Goal: Navigation & Orientation: Find specific page/section

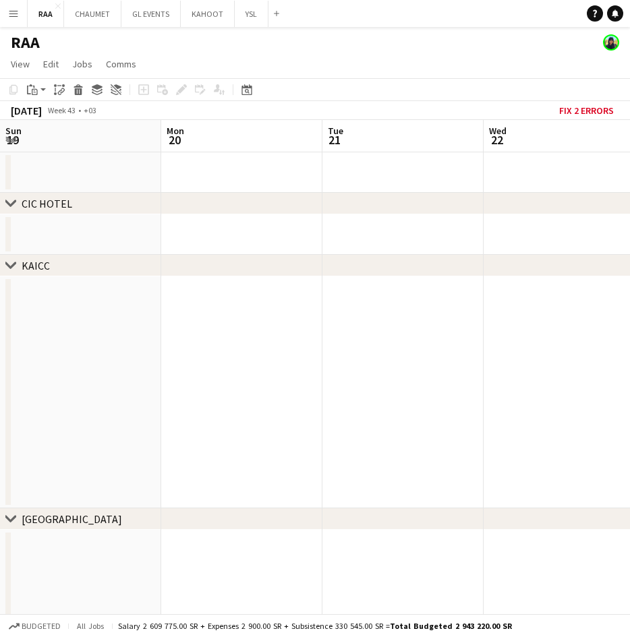
scroll to position [0, 349]
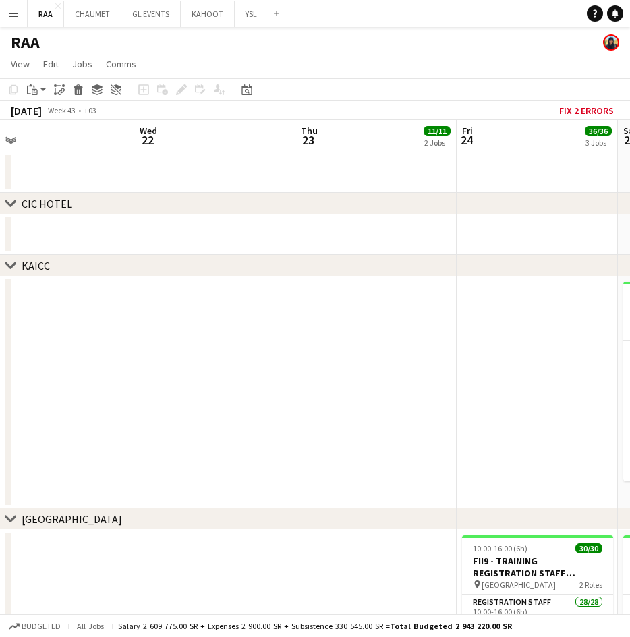
click at [9, 20] on button "Menu" at bounding box center [13, 13] width 27 height 27
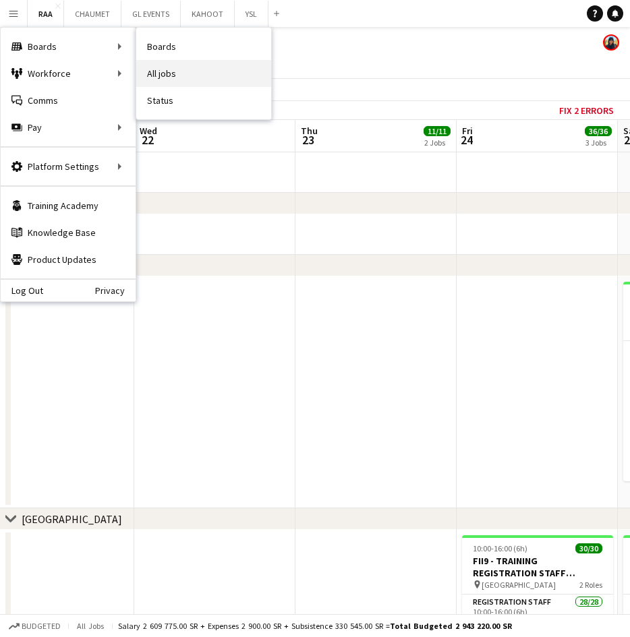
click at [169, 69] on link "All jobs" at bounding box center [203, 73] width 135 height 27
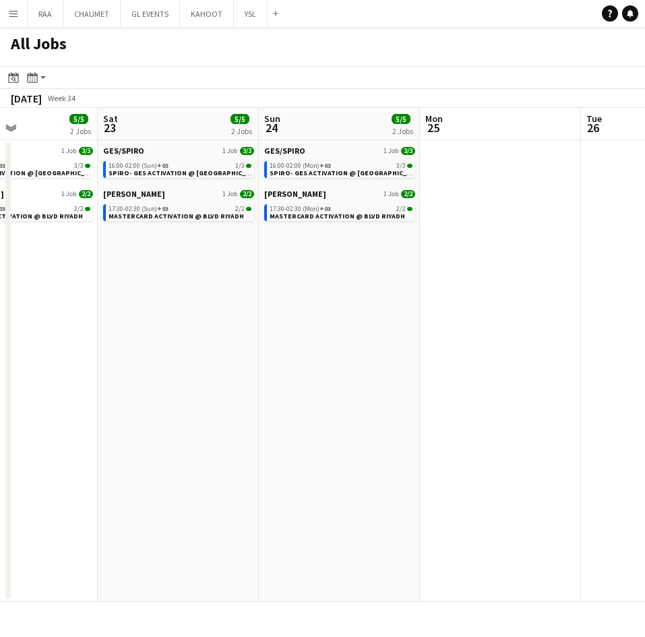
scroll to position [0, 552]
